Goal: Book appointment/travel/reservation

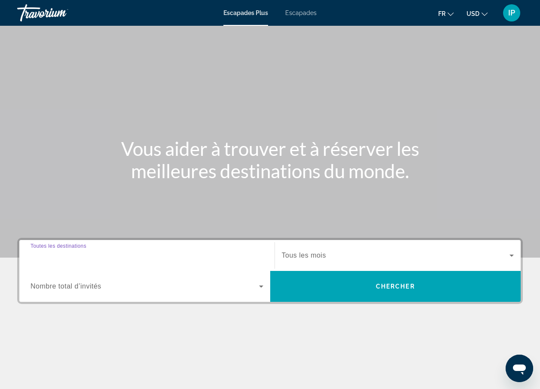
click at [116, 259] on input "Destination Toutes les destinations" at bounding box center [146, 256] width 233 height 10
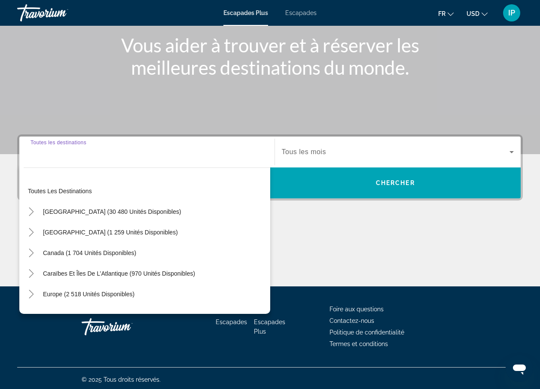
scroll to position [106, 0]
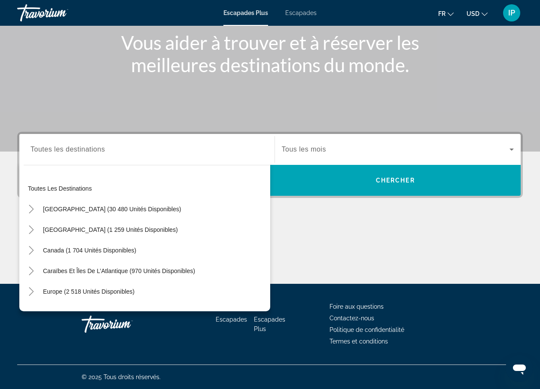
click at [103, 155] on div "Widget de recherche" at bounding box center [146, 149] width 233 height 24
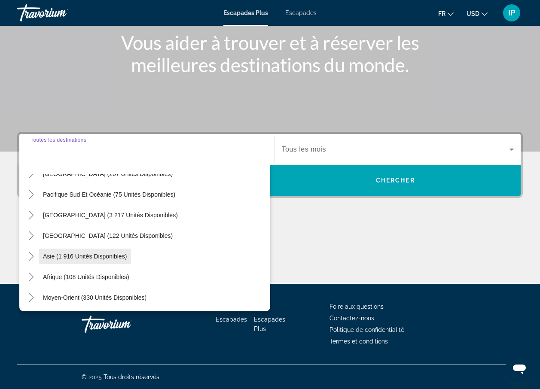
scroll to position [139, 0]
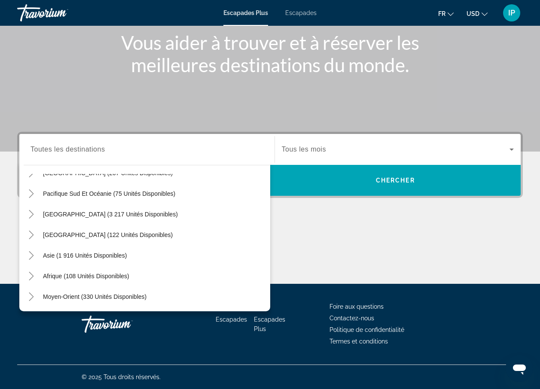
click at [355, 250] on div "Contenu principal" at bounding box center [269, 251] width 505 height 64
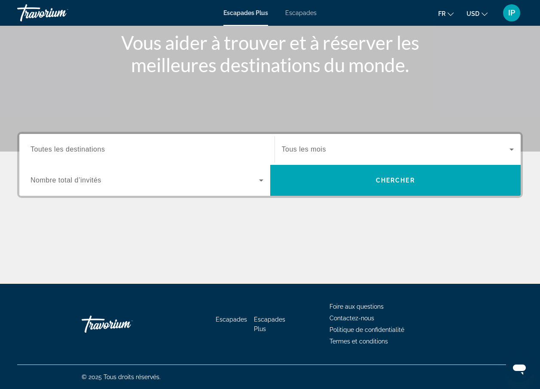
click at [115, 173] on div "Widget de recherche" at bounding box center [146, 180] width 233 height 24
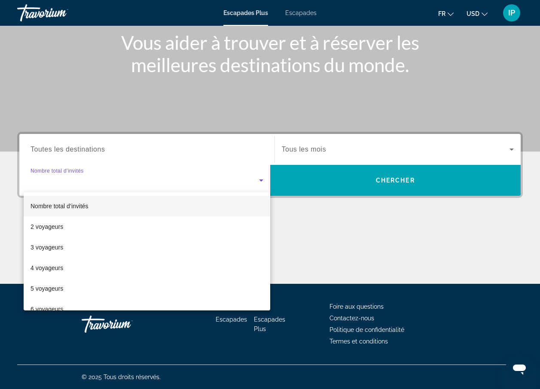
click at [330, 247] on div at bounding box center [270, 194] width 540 height 389
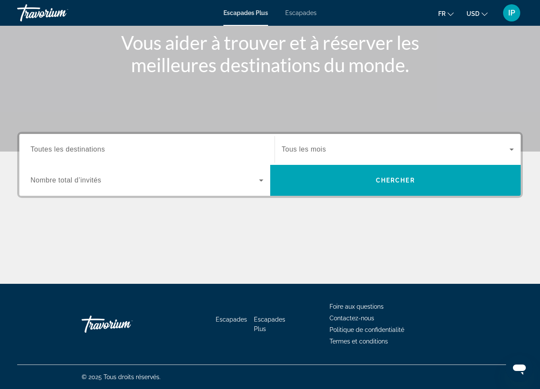
click at [338, 200] on div "Destination Toutes les destinations Start Month Tous les mois Occupancy Nombre …" at bounding box center [270, 208] width 540 height 152
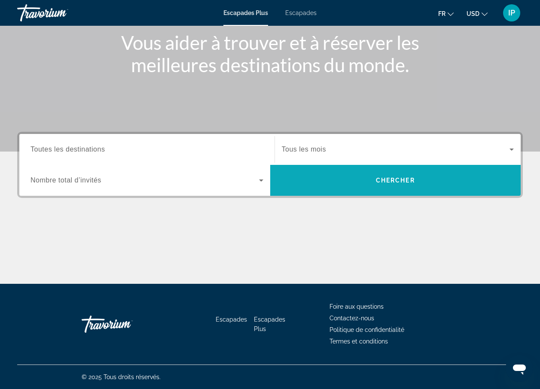
click at [338, 187] on span "Widget de recherche" at bounding box center [395, 180] width 251 height 21
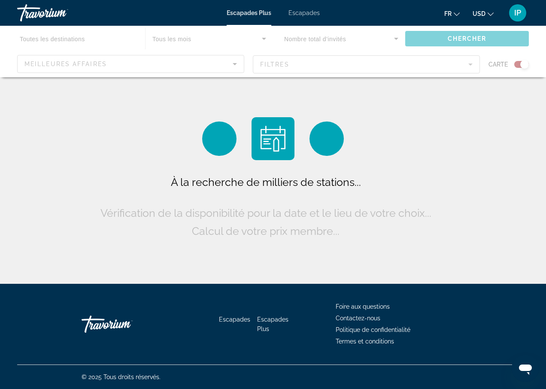
click at [142, 60] on div "Contenu principal" at bounding box center [273, 52] width 546 height 52
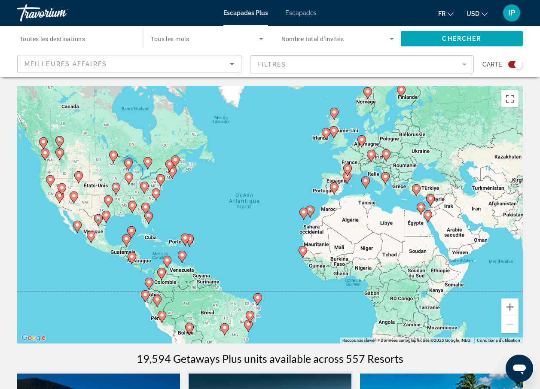
click at [352, 157] on div "Pour activer le glissement avec le clavier, appuyez sur Alt+Entrée. Une fois ce…" at bounding box center [269, 215] width 505 height 258
click at [507, 305] on button "Zoom avant" at bounding box center [509, 306] width 17 height 17
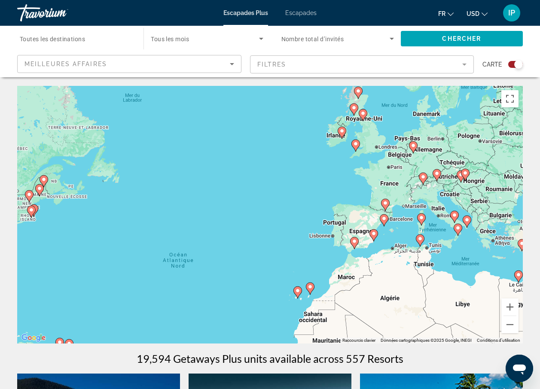
drag, startPoint x: 434, startPoint y: 167, endPoint x: 381, endPoint y: 231, distance: 82.6
click at [394, 243] on div "Pour activer le glissement avec le clavier, appuyez sur Alt+Entrée. Une fois ce…" at bounding box center [269, 215] width 505 height 258
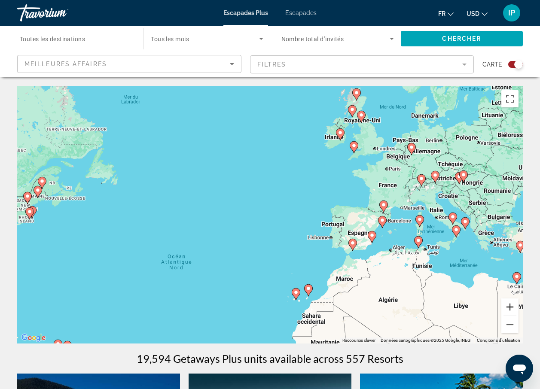
click at [508, 307] on button "Zoom avant" at bounding box center [509, 306] width 17 height 17
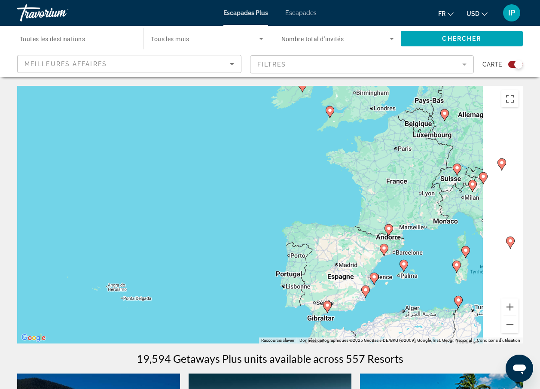
drag, startPoint x: 443, startPoint y: 170, endPoint x: 292, endPoint y: 198, distance: 153.7
click at [293, 198] on div "Pour activer le glissement avec le clavier, appuyez sur Alt+Entrée. Une fois ce…" at bounding box center [269, 215] width 505 height 258
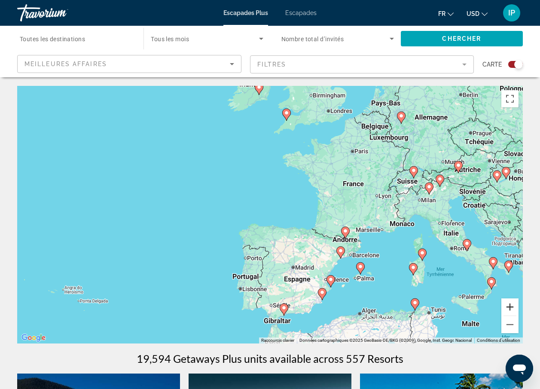
click at [511, 313] on button "Zoom avant" at bounding box center [509, 306] width 17 height 17
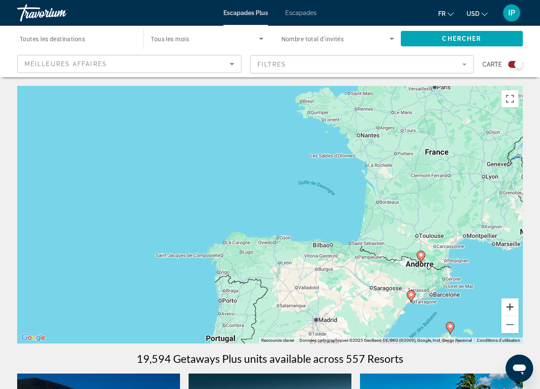
click at [510, 310] on button "Zoom avant" at bounding box center [509, 306] width 17 height 17
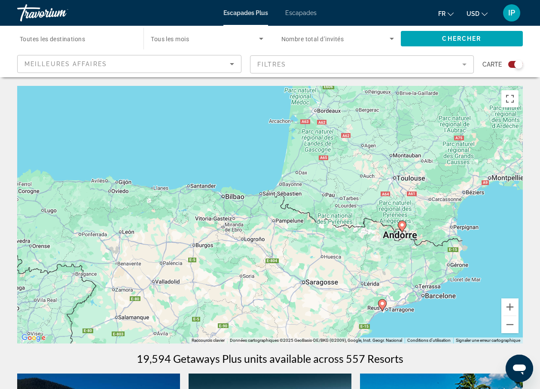
drag, startPoint x: 444, startPoint y: 260, endPoint x: 269, endPoint y: 182, distance: 191.4
click at [270, 182] on div "Pour activer le glissement avec le clavier, appuyez sur Alt+Entrée. Une fois ce…" at bounding box center [269, 215] width 505 height 258
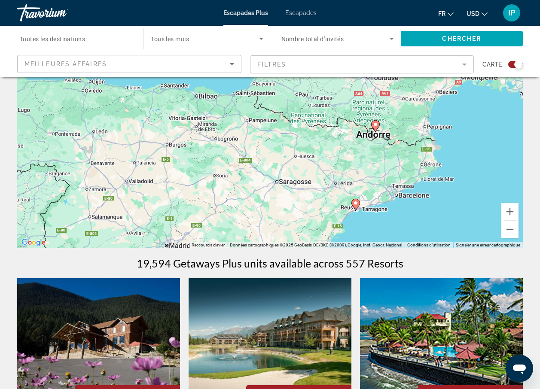
scroll to position [86, 0]
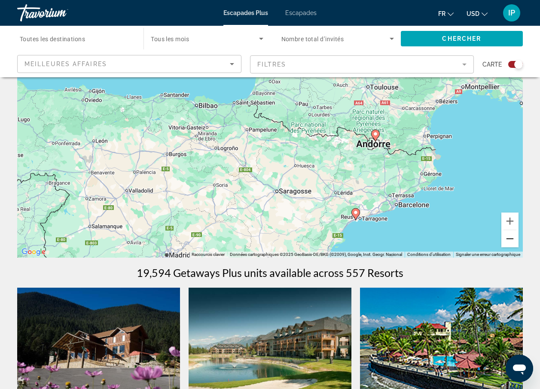
click at [508, 241] on button "Zoom arrière" at bounding box center [509, 238] width 17 height 17
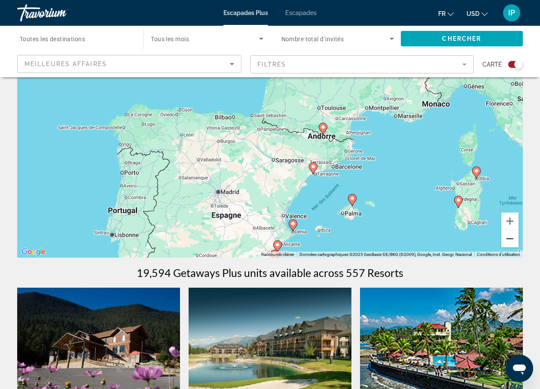
click at [508, 241] on button "Zoom arrière" at bounding box center [509, 238] width 17 height 17
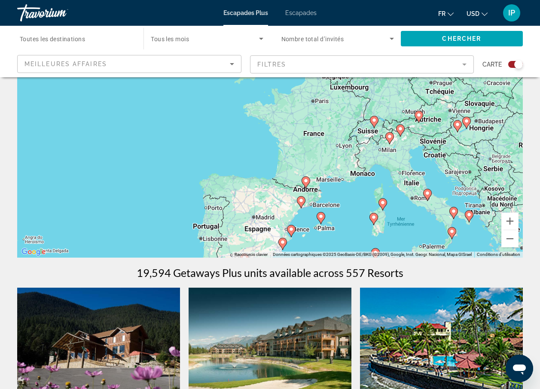
drag, startPoint x: 377, startPoint y: 128, endPoint x: 401, endPoint y: 232, distance: 106.6
click at [401, 232] on div "Pour activer le glissement avec le clavier, appuyez sur Alt+Entrée. Une fois ce…" at bounding box center [269, 129] width 505 height 258
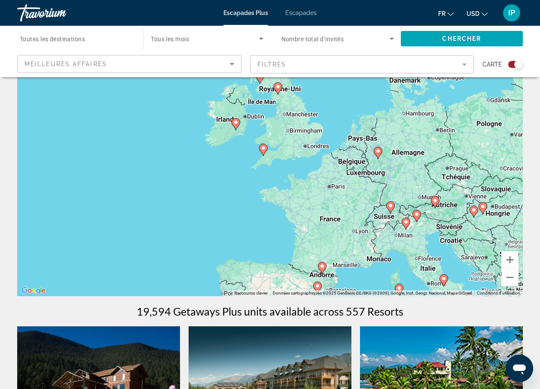
scroll to position [0, 0]
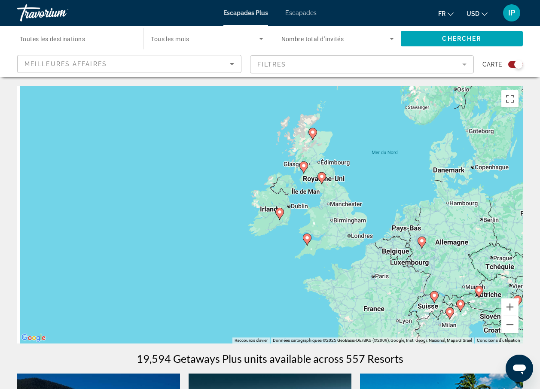
drag, startPoint x: 285, startPoint y: 216, endPoint x: 327, endPoint y: 264, distance: 63.9
click at [331, 264] on div "Pour activer le glissement avec le clavier, appuyez sur Alt+Entrée. Une fois ce…" at bounding box center [269, 215] width 505 height 258
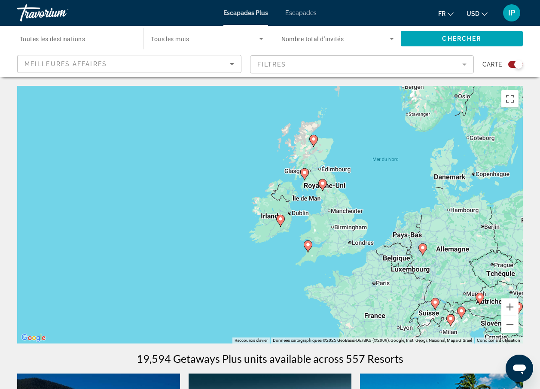
click at [282, 221] on div "Pour activer le glissement avec le clavier, appuyez sur Alt+Entrée. Une fois ce…" at bounding box center [269, 215] width 505 height 258
click at [279, 223] on icon "Contenu principal" at bounding box center [279, 220] width 8 height 11
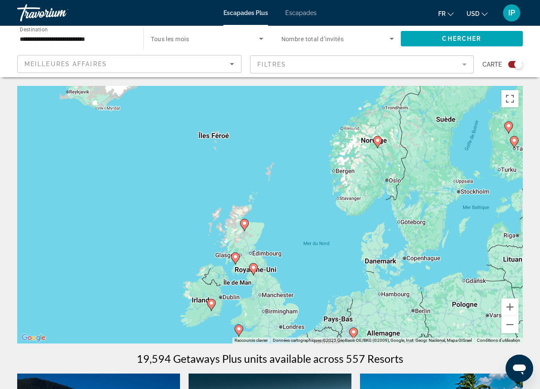
drag, startPoint x: 313, startPoint y: 211, endPoint x: 253, endPoint y: 313, distance: 118.0
click at [253, 313] on div "Pour activer le glissement avec le clavier, appuyez sur Alt+Entrée. Une fois ce…" at bounding box center [269, 215] width 505 height 258
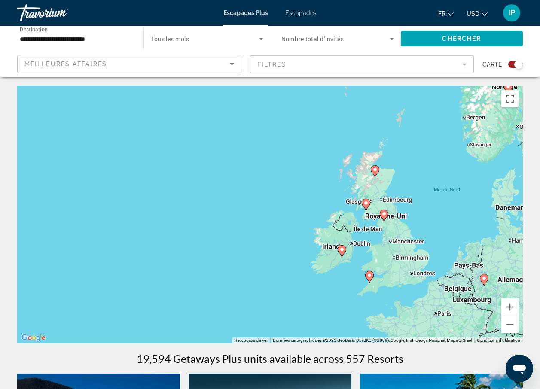
drag, startPoint x: 269, startPoint y: 218, endPoint x: 358, endPoint y: 133, distance: 123.6
click at [358, 133] on div "Pour activer le glissement avec le clavier, appuyez sur Alt+Entrée. Une fois ce…" at bounding box center [269, 215] width 505 height 258
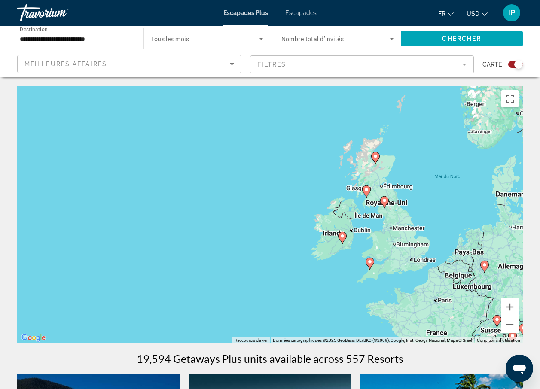
click at [341, 235] on image "Contenu principal" at bounding box center [342, 236] width 5 height 5
type input "**********"
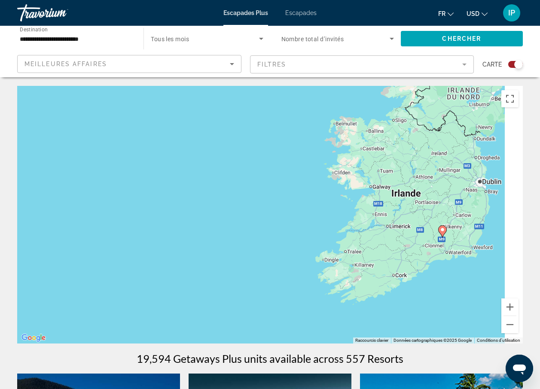
drag, startPoint x: 415, startPoint y: 266, endPoint x: 343, endPoint y: 193, distance: 102.9
click at [273, 155] on div "Pour naviguer, appuyez sur les touches fléchées. Pour activer le glissement ave…" at bounding box center [269, 215] width 505 height 258
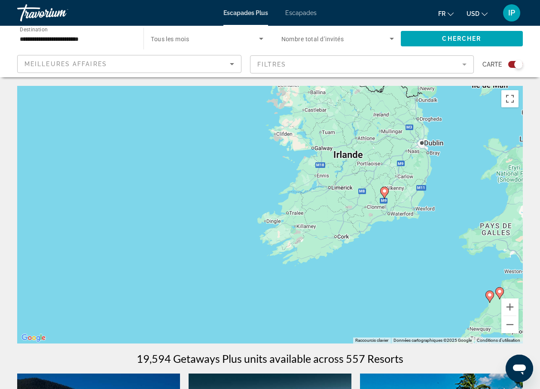
click at [386, 196] on gmp-advanced-marker "Contenu principal" at bounding box center [384, 192] width 9 height 13
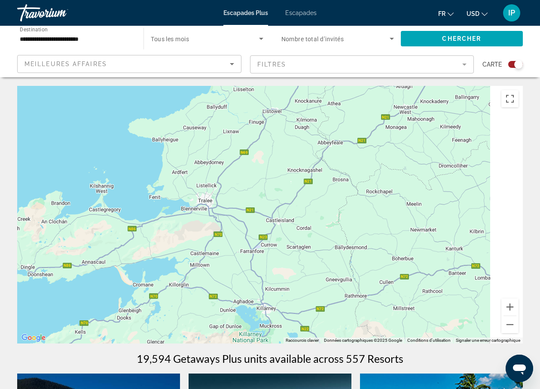
drag, startPoint x: 434, startPoint y: 188, endPoint x: 158, endPoint y: 189, distance: 275.6
click at [162, 188] on div "Contenu principal" at bounding box center [269, 215] width 505 height 258
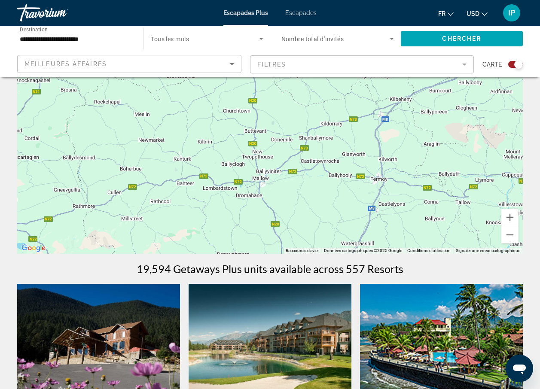
scroll to position [86, 0]
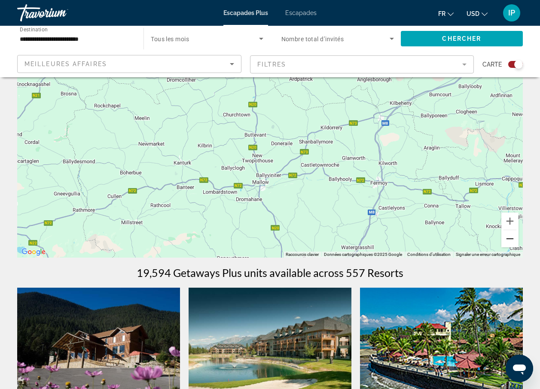
click at [509, 239] on button "Zoom arrière" at bounding box center [509, 238] width 17 height 17
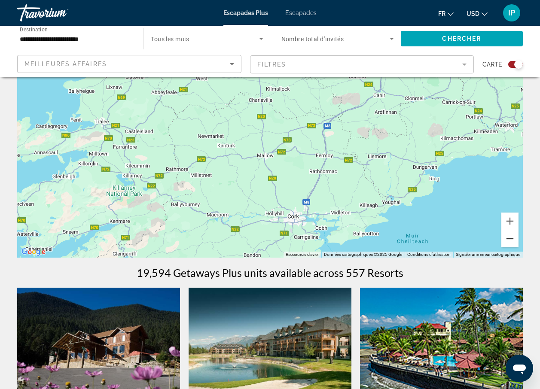
click at [511, 239] on button "Zoom arrière" at bounding box center [509, 238] width 17 height 17
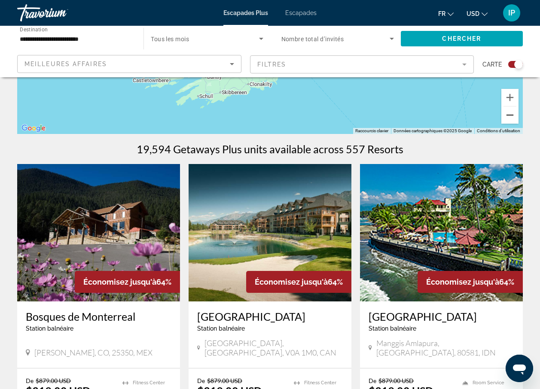
scroll to position [215, 0]
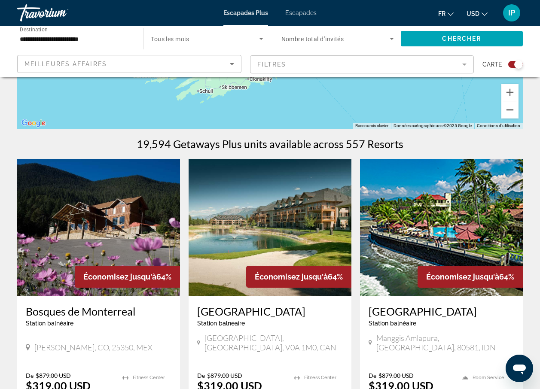
click at [503, 112] on button "Zoom arrière" at bounding box center [509, 109] width 17 height 17
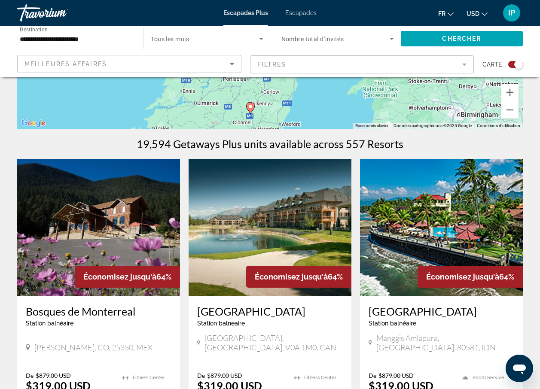
drag, startPoint x: 387, startPoint y: 100, endPoint x: 307, endPoint y: 228, distance: 151.5
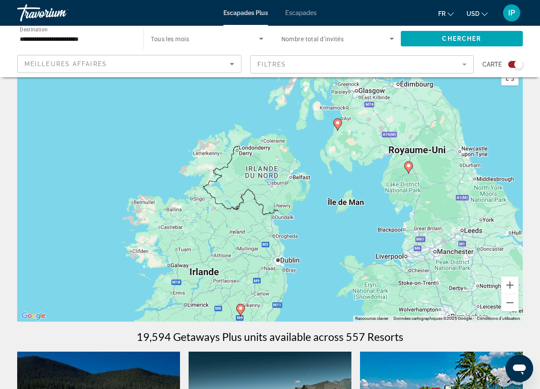
scroll to position [43, 0]
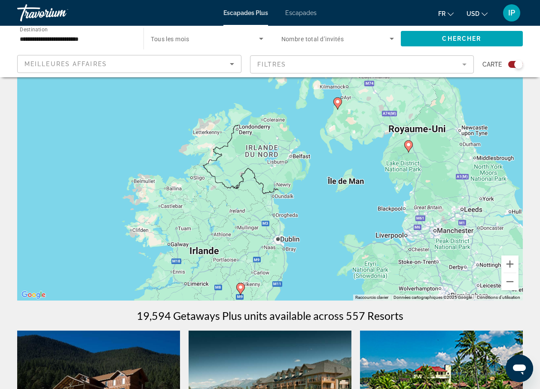
click at [241, 289] on image "Contenu principal" at bounding box center [240, 287] width 5 height 5
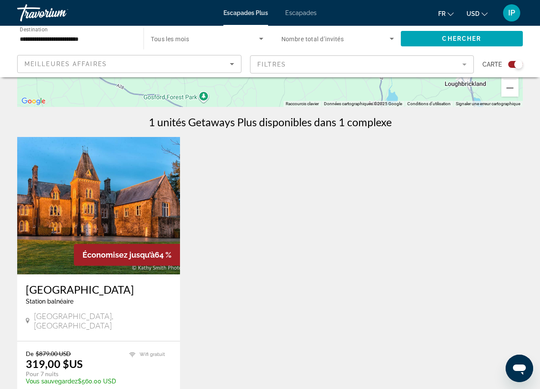
scroll to position [258, 0]
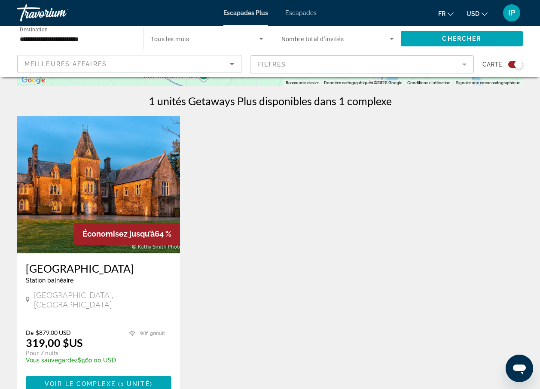
click at [139, 197] on img "Contenu principal" at bounding box center [98, 184] width 163 height 137
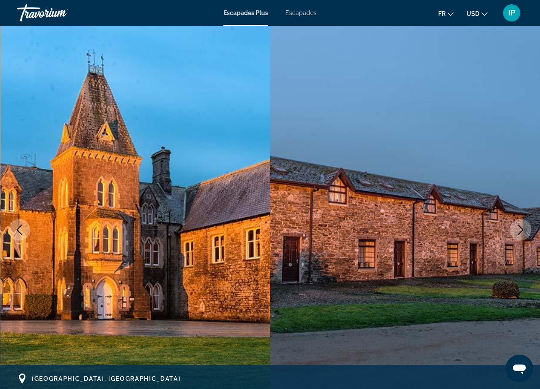
click at [516, 232] on icon "Image suivante" at bounding box center [520, 230] width 10 height 10
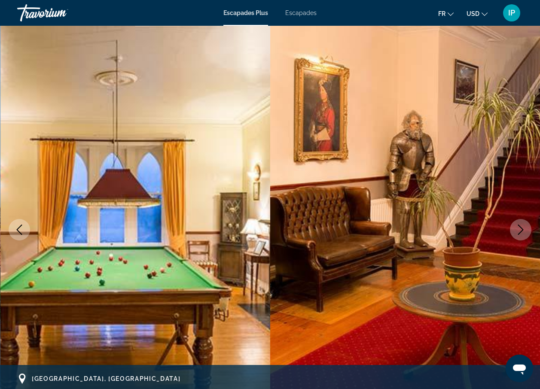
click at [516, 232] on icon "Image suivante" at bounding box center [520, 230] width 10 height 10
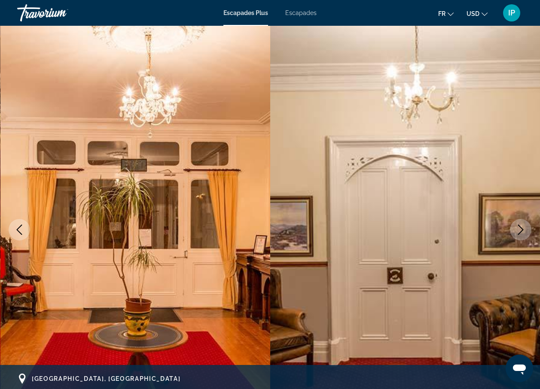
click at [516, 232] on icon "Image suivante" at bounding box center [520, 230] width 10 height 10
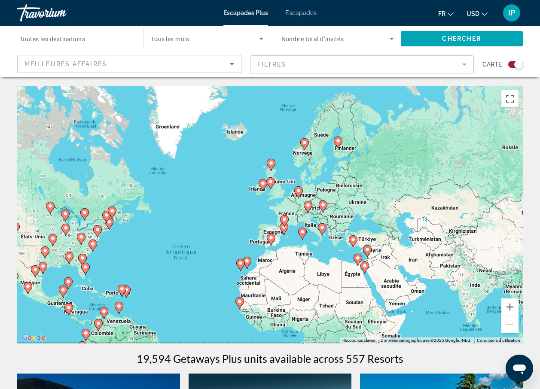
drag, startPoint x: 298, startPoint y: 164, endPoint x: 225, endPoint y: 224, distance: 94.0
click at [225, 223] on div "Pour activer le glissement avec le clavier, appuyez sur Alt+Entrée. Une fois ce…" at bounding box center [269, 215] width 505 height 258
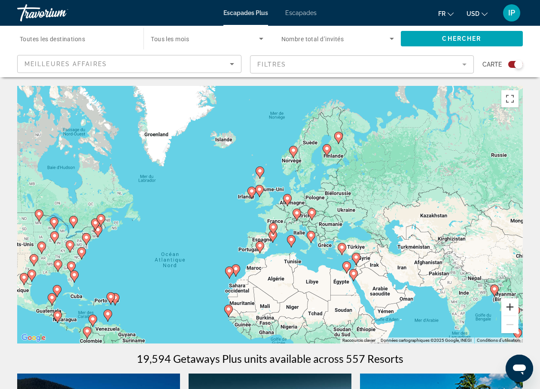
click at [514, 308] on button "Zoom avant" at bounding box center [509, 306] width 17 height 17
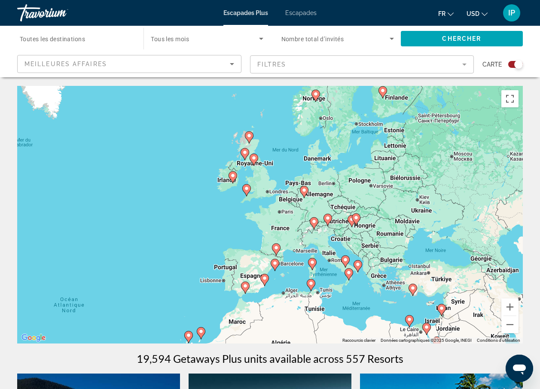
click at [311, 266] on icon "Contenu principal" at bounding box center [312, 263] width 8 height 11
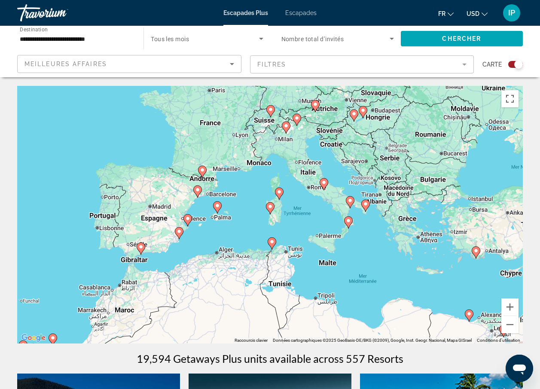
click at [273, 209] on icon "Contenu principal" at bounding box center [270, 208] width 8 height 11
type input "**********"
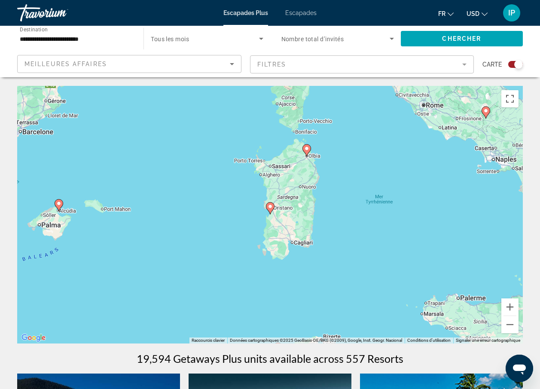
click at [271, 206] on image "Contenu principal" at bounding box center [269, 206] width 5 height 5
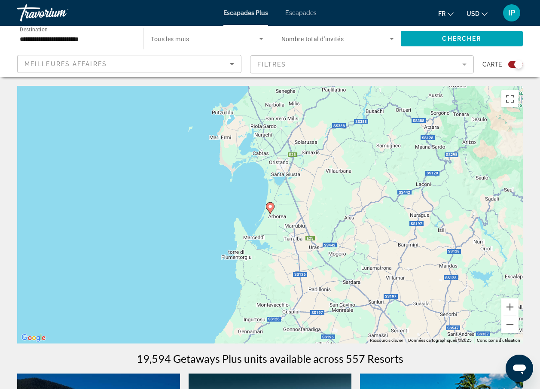
click at [273, 209] on icon "Contenu principal" at bounding box center [270, 208] width 8 height 11
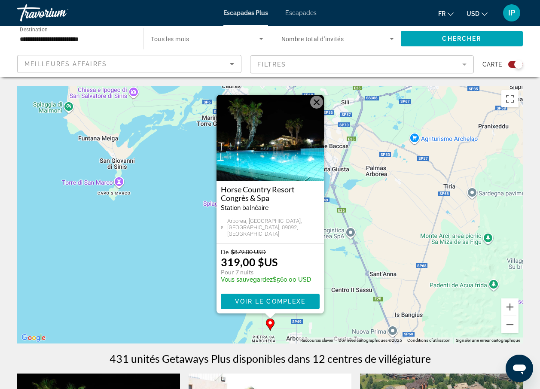
click at [291, 160] on img "Contenu principal" at bounding box center [269, 138] width 107 height 86
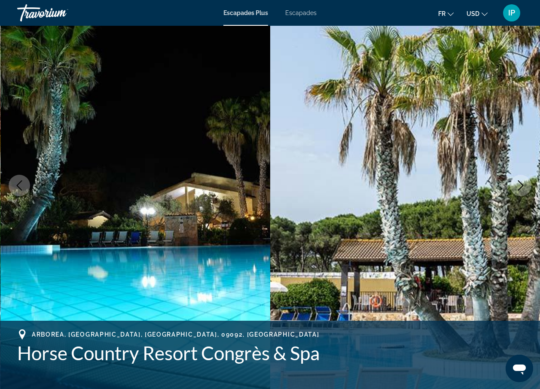
scroll to position [86, 0]
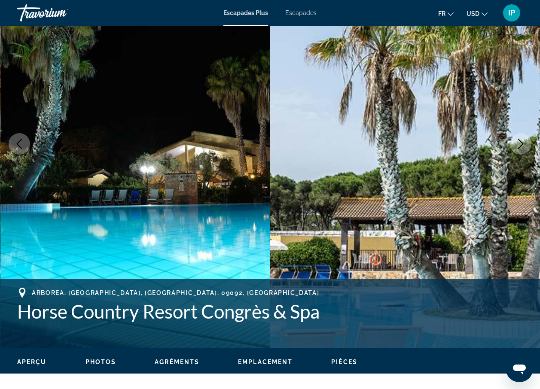
click at [519, 149] on icon "Image suivante" at bounding box center [520, 144] width 10 height 10
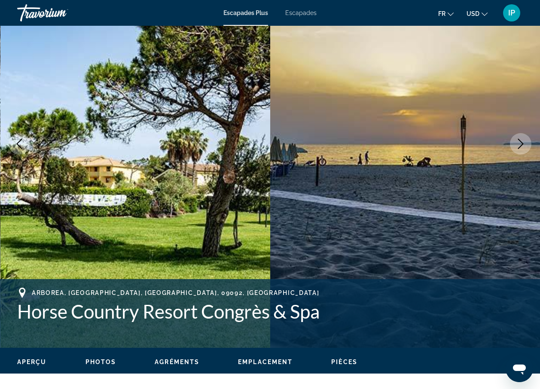
click at [519, 149] on icon "Image suivante" at bounding box center [520, 144] width 10 height 10
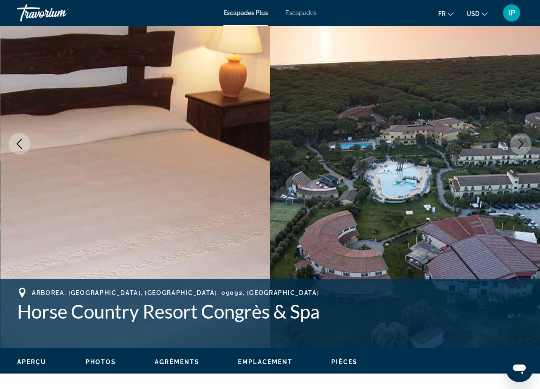
click at [519, 149] on icon "Image suivante" at bounding box center [520, 144] width 10 height 10
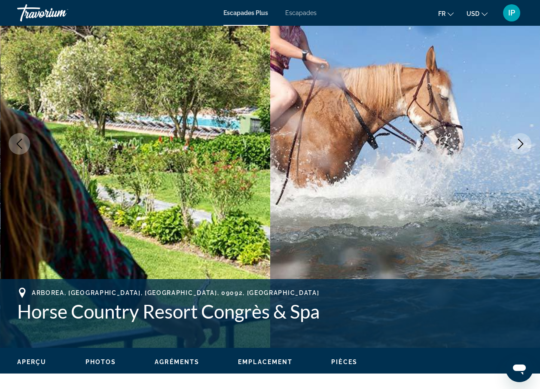
click at [519, 149] on icon "Image suivante" at bounding box center [520, 144] width 10 height 10
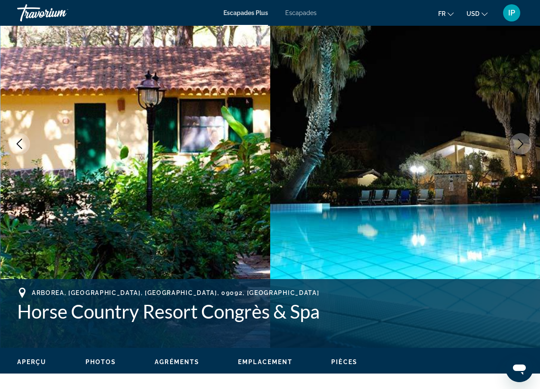
click at [519, 149] on icon "Image suivante" at bounding box center [520, 144] width 10 height 10
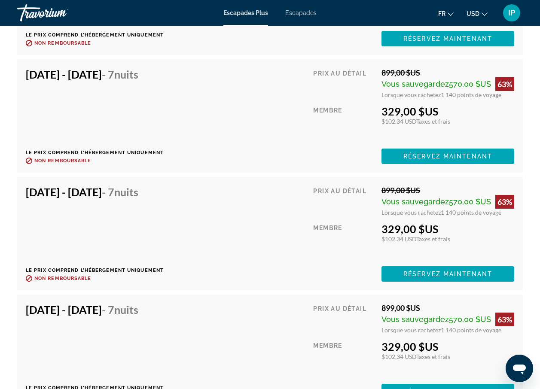
scroll to position [2361, 0]
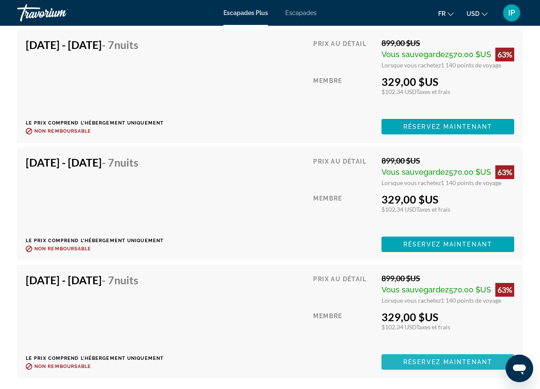
click at [399, 352] on span "Contenu principal" at bounding box center [447, 362] width 133 height 21
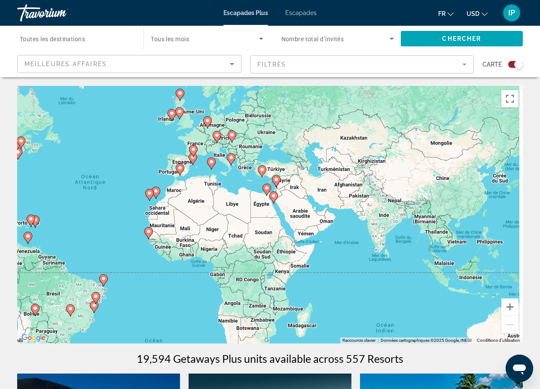
drag, startPoint x: 397, startPoint y: 218, endPoint x: 232, endPoint y: 199, distance: 165.9
click at [234, 199] on div "Pour activer le glissement avec le clavier, appuyez sur Alt+Entrée. Une fois ce…" at bounding box center [269, 215] width 505 height 258
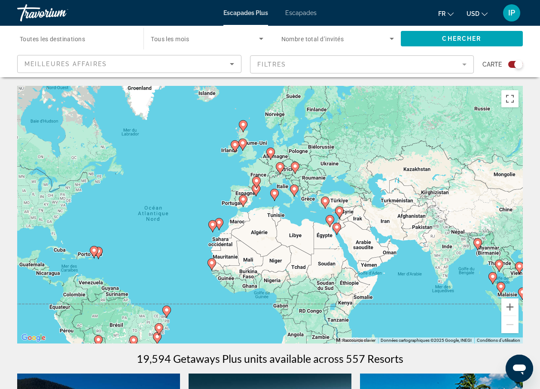
drag, startPoint x: 226, startPoint y: 231, endPoint x: 234, endPoint y: 272, distance: 41.9
click at [294, 297] on div "Pour activer le glissement avec le clavier, appuyez sur Alt+Entrée. Une fois ce…" at bounding box center [269, 215] width 505 height 258
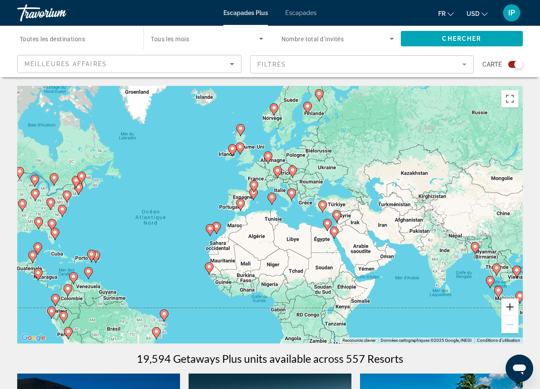
click at [511, 302] on button "Zoom avant" at bounding box center [509, 306] width 17 height 17
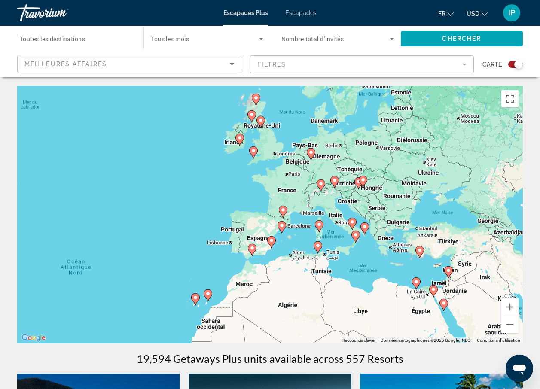
drag, startPoint x: 258, startPoint y: 184, endPoint x: 302, endPoint y: 232, distance: 65.9
click at [302, 232] on div "Pour activer le glissement avec le clavier, appuyez sur Alt+Entrée. Une fois ce…" at bounding box center [269, 215] width 505 height 258
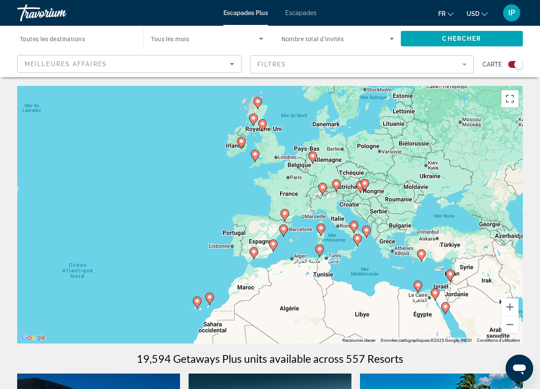
click at [209, 301] on icon "Contenu principal" at bounding box center [209, 298] width 8 height 11
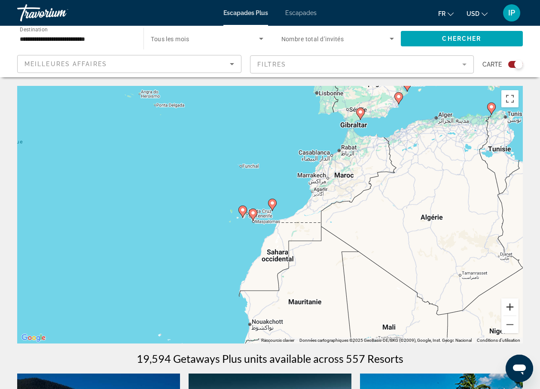
click at [506, 305] on button "Zoom avant" at bounding box center [509, 306] width 17 height 17
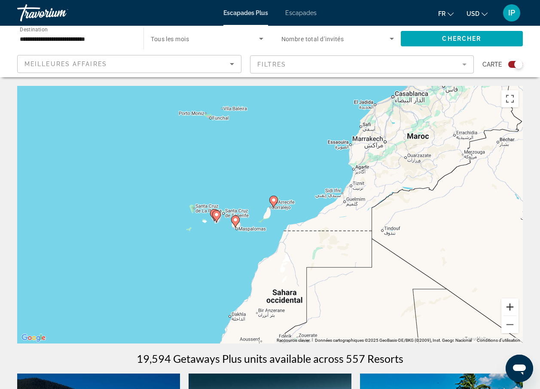
click at [505, 307] on button "Zoom avant" at bounding box center [509, 306] width 17 height 17
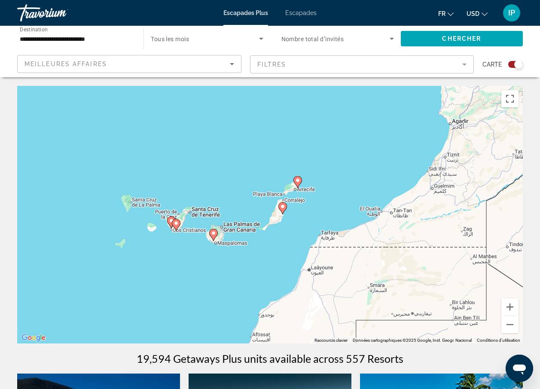
drag, startPoint x: 250, startPoint y: 239, endPoint x: 264, endPoint y: 239, distance: 13.3
click at [264, 239] on div "Pour naviguer, appuyez sur les touches fléchées. Pour activer le glissement ave…" at bounding box center [269, 215] width 505 height 258
click at [512, 305] on button "Zoom avant" at bounding box center [509, 306] width 17 height 17
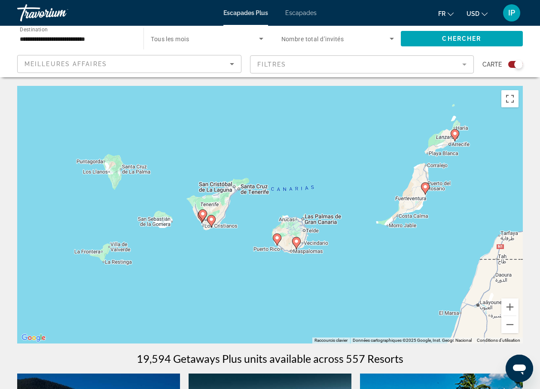
drag, startPoint x: 273, startPoint y: 286, endPoint x: 405, endPoint y: 266, distance: 133.3
click at [405, 266] on div "Pour naviguer, appuyez sur les touches fléchées. Pour activer le glissement ave…" at bounding box center [269, 215] width 505 height 258
click at [453, 136] on icon "Contenu principal" at bounding box center [454, 135] width 8 height 11
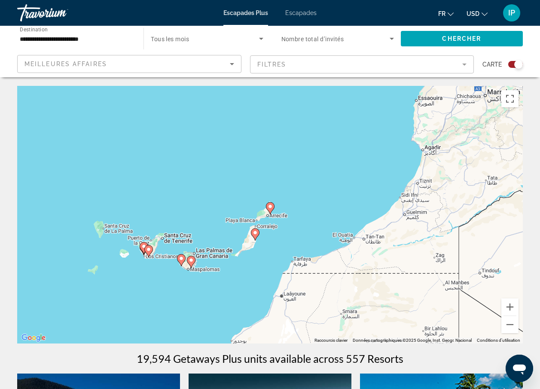
click at [270, 207] on image "Contenu principal" at bounding box center [269, 206] width 5 height 5
type input "**********"
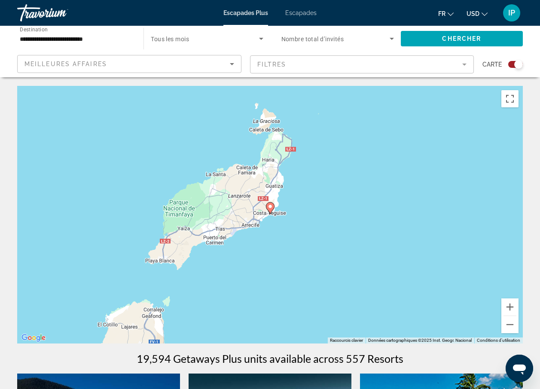
click at [269, 209] on icon "Contenu principal" at bounding box center [270, 208] width 8 height 11
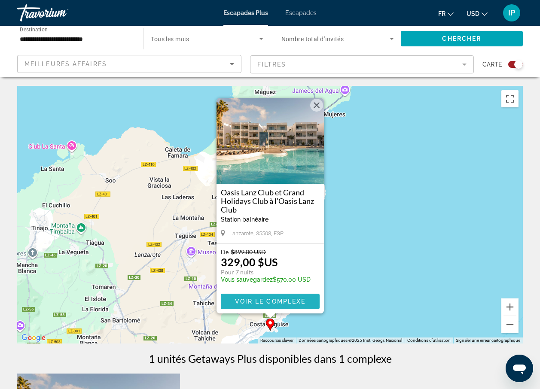
click at [264, 298] on span "Voir le complexe" at bounding box center [269, 301] width 71 height 7
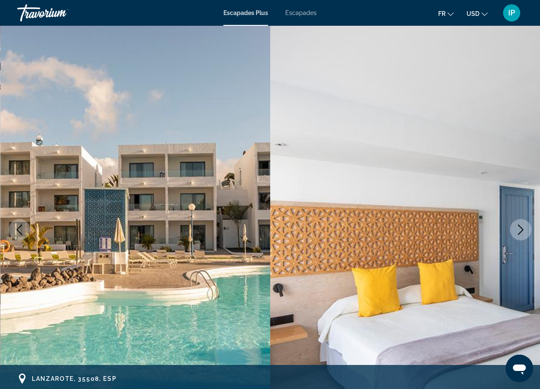
click at [516, 230] on icon "Image suivante" at bounding box center [520, 230] width 10 height 10
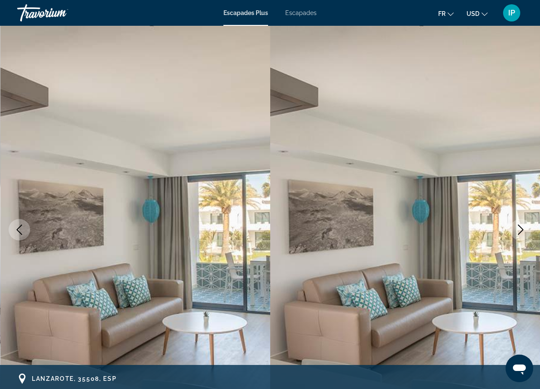
click at [516, 230] on icon "Image suivante" at bounding box center [520, 230] width 10 height 10
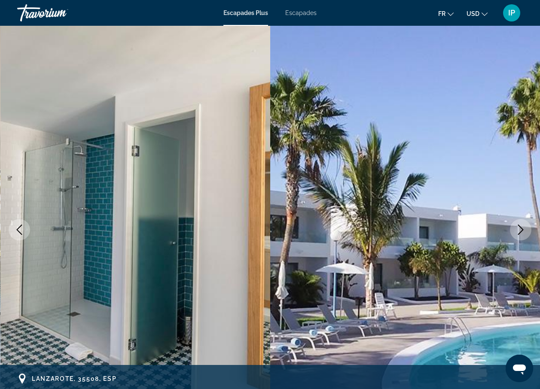
click at [516, 230] on icon "Image suivante" at bounding box center [520, 230] width 10 height 10
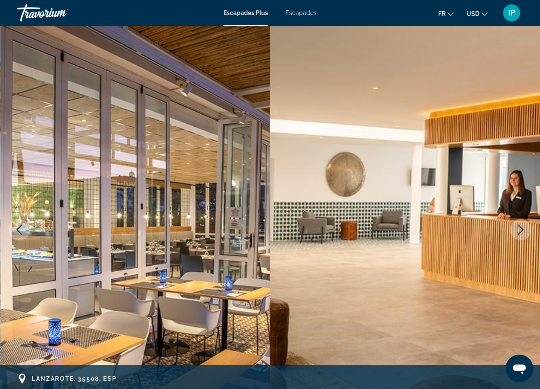
click at [516, 230] on icon "Image suivante" at bounding box center [520, 230] width 10 height 10
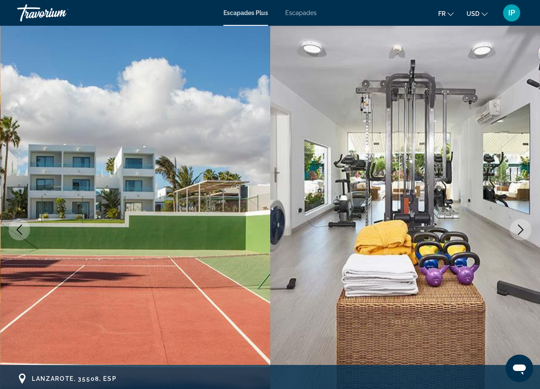
click at [516, 230] on icon "Image suivante" at bounding box center [520, 230] width 10 height 10
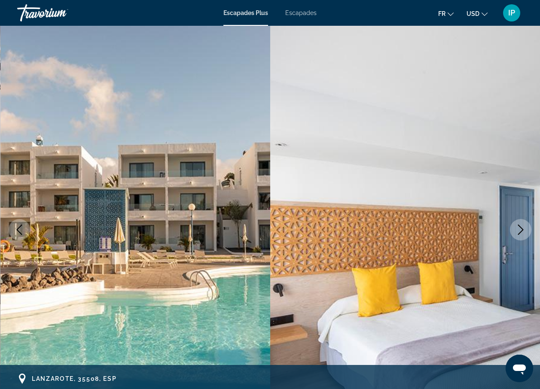
click at [516, 230] on icon "Image suivante" at bounding box center [520, 230] width 10 height 10
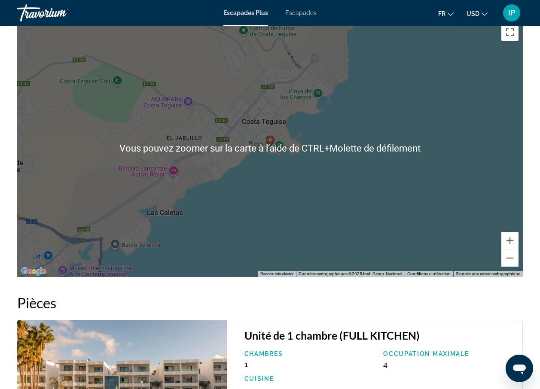
scroll to position [1288, 0]
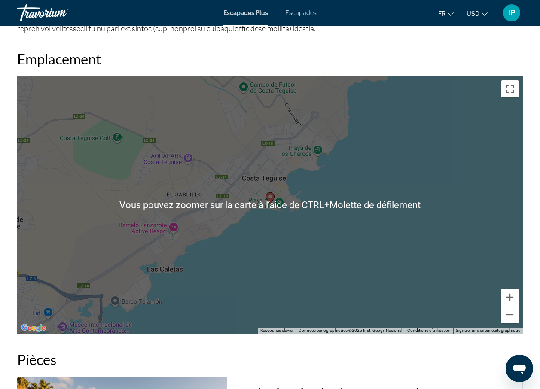
click at [304, 194] on div "Pour activer le glissement avec le clavier, appuyez sur Alt+Entrée. Une fois ce…" at bounding box center [269, 205] width 505 height 258
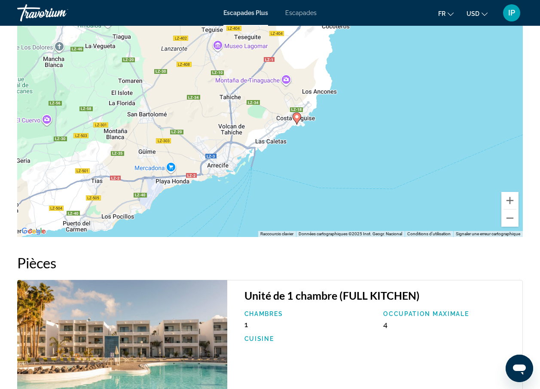
scroll to position [1266, 0]
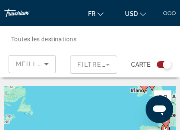
drag, startPoint x: 122, startPoint y: 107, endPoint x: 103, endPoint y: 75, distance: 38.1
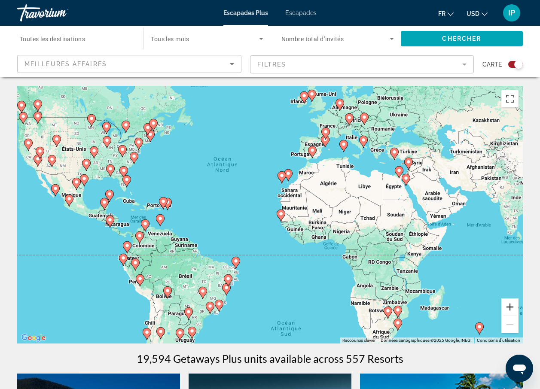
click at [512, 303] on button "Zoom avant" at bounding box center [509, 306] width 17 height 17
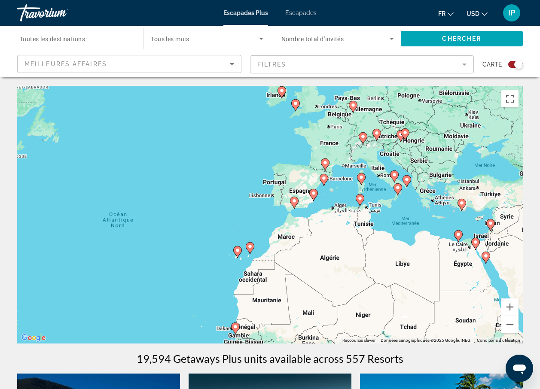
drag, startPoint x: 373, startPoint y: 165, endPoint x: 316, endPoint y: 271, distance: 119.6
click at [316, 271] on div "Pour activer le glissement avec le clavier, appuyez sur Alt+Entrée. Une fois ce…" at bounding box center [269, 215] width 505 height 258
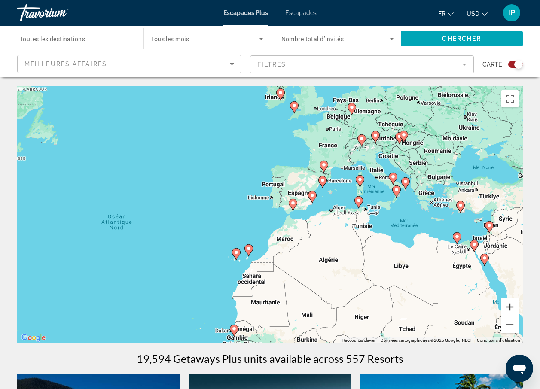
click at [508, 309] on button "Zoom avant" at bounding box center [509, 306] width 17 height 17
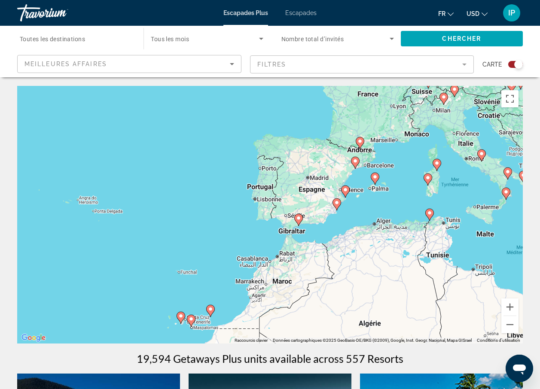
drag, startPoint x: 418, startPoint y: 168, endPoint x: 400, endPoint y: 186, distance: 25.8
click at [400, 186] on div "Pour activer le glissement avec le clavier, appuyez sur Alt+Entrée. Une fois ce…" at bounding box center [269, 215] width 505 height 258
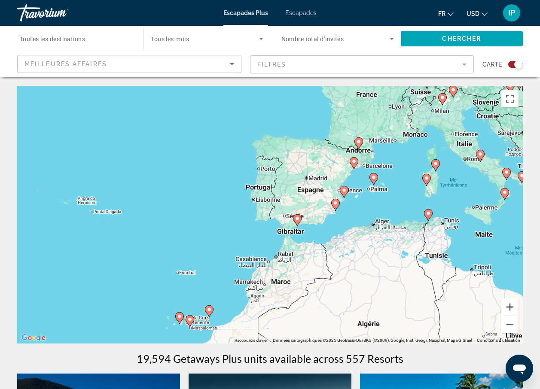
click at [511, 307] on button "Zoom avant" at bounding box center [509, 306] width 17 height 17
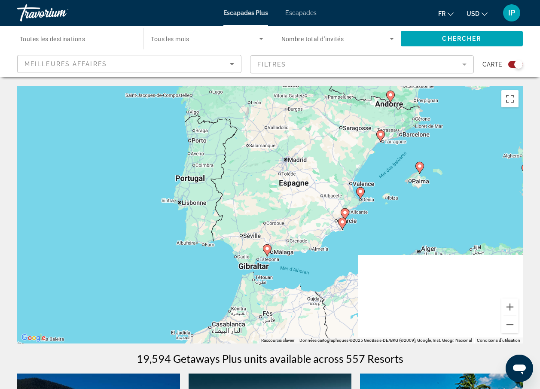
drag, startPoint x: 435, startPoint y: 196, endPoint x: 337, endPoint y: 216, distance: 99.9
click at [337, 216] on div "Pour activer le glissement avec le clavier, appuyez sur Alt+Entrée. Une fois ce…" at bounding box center [269, 215] width 505 height 258
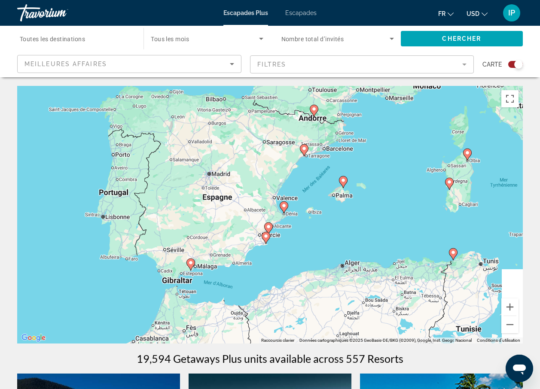
drag, startPoint x: 401, startPoint y: 171, endPoint x: 346, endPoint y: 191, distance: 57.8
click at [346, 191] on div "Pour activer le glissement avec le clavier, appuyez sur Alt+Entrée. Une fois ce…" at bounding box center [269, 215] width 505 height 258
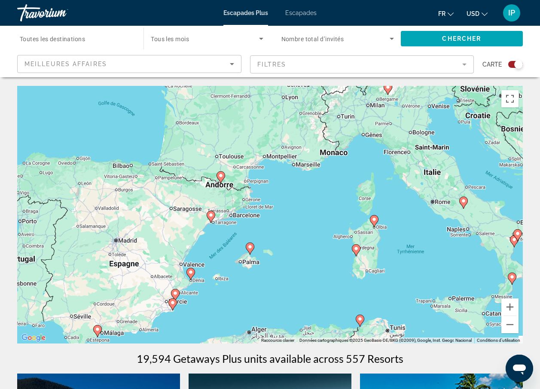
drag, startPoint x: 343, startPoint y: 196, endPoint x: 286, endPoint y: 257, distance: 82.9
click at [286, 257] on div "Pour activer le glissement avec le clavier, appuyez sur Alt+Entrée. Une fois ce…" at bounding box center [269, 215] width 505 height 258
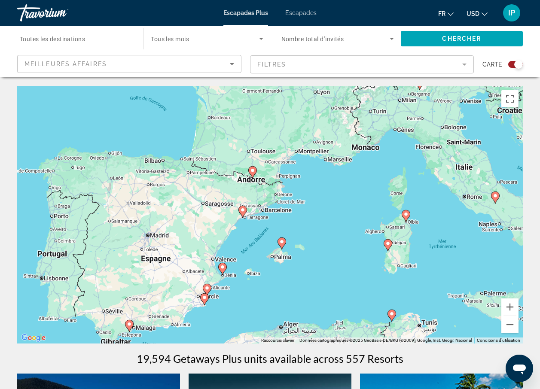
click at [281, 243] on image "Contenu principal" at bounding box center [281, 241] width 5 height 5
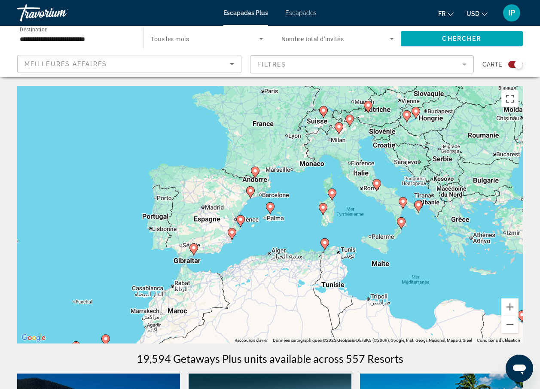
click at [272, 208] on image "Contenu principal" at bounding box center [269, 206] width 5 height 5
type input "**********"
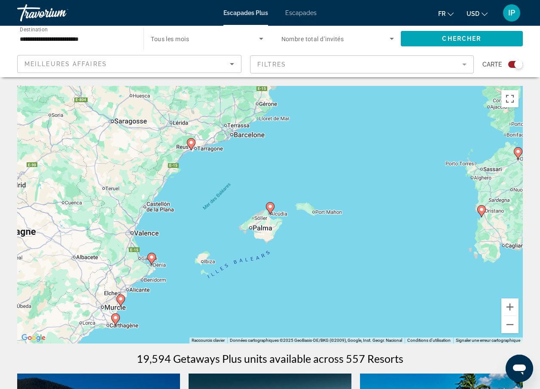
click at [272, 208] on image "Contenu principal" at bounding box center [269, 206] width 5 height 5
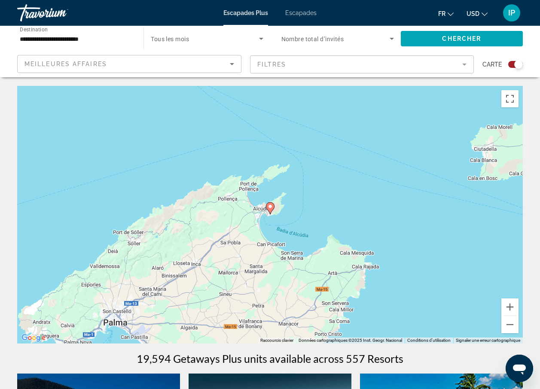
click at [275, 209] on div "Pour activer le glissement avec le clavier, appuyez sur Alt+Entrée. Une fois ce…" at bounding box center [269, 215] width 505 height 258
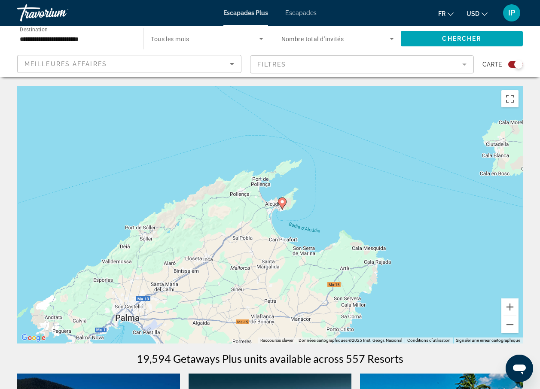
drag, startPoint x: 275, startPoint y: 209, endPoint x: 289, endPoint y: 202, distance: 15.4
click at [289, 202] on div "Pour activer le glissement avec le clavier, appuyez sur Alt+Entrée. Une fois ce…" at bounding box center [269, 215] width 505 height 258
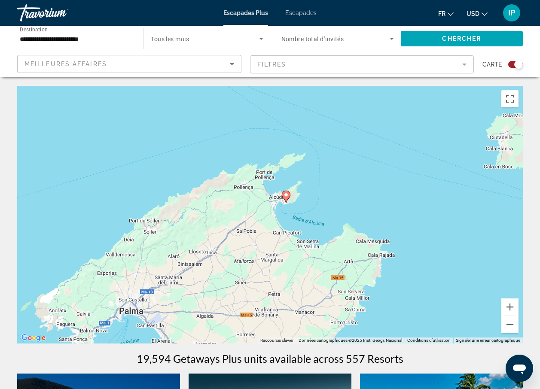
click at [284, 194] on image "Contenu principal" at bounding box center [285, 194] width 5 height 5
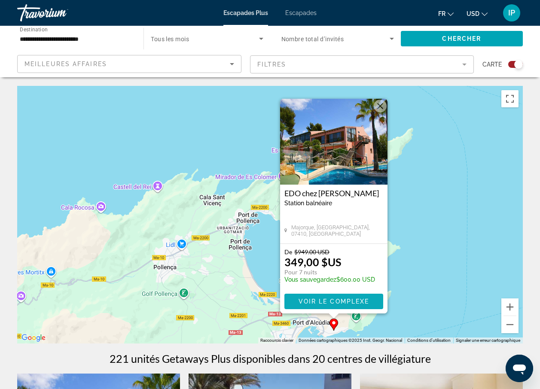
click at [325, 299] on span "Voir le complexe" at bounding box center [333, 301] width 71 height 7
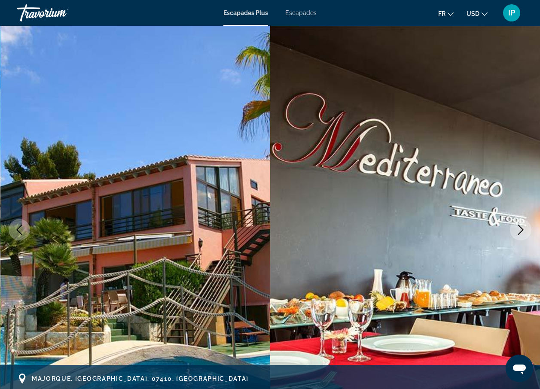
click at [520, 228] on icon "Image suivante" at bounding box center [520, 230] width 10 height 10
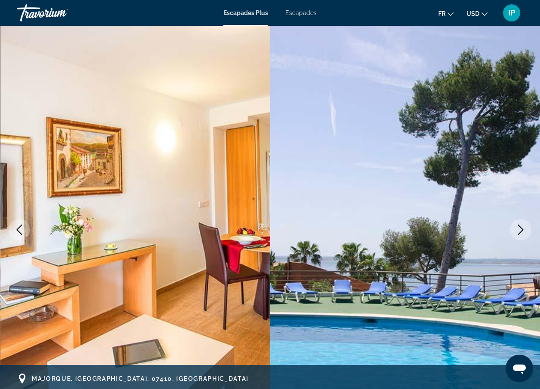
click at [520, 228] on icon "Image suivante" at bounding box center [520, 230] width 10 height 10
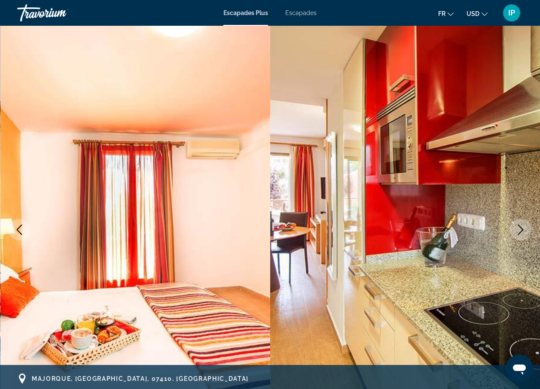
click at [520, 228] on icon "Image suivante" at bounding box center [520, 230] width 10 height 10
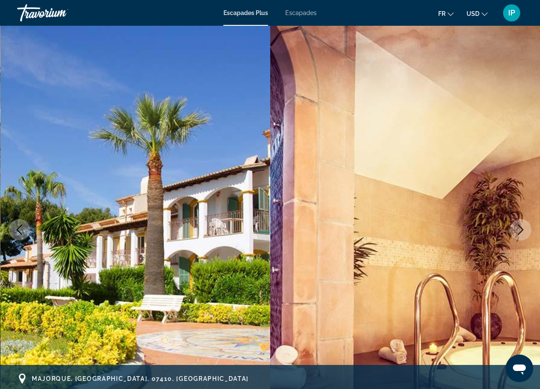
click at [520, 228] on icon "Image suivante" at bounding box center [520, 230] width 10 height 10
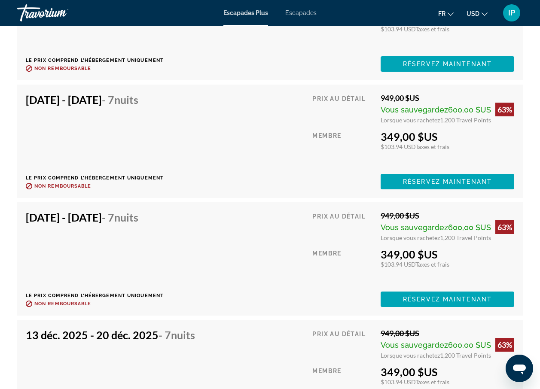
scroll to position [1889, 0]
